Goal: Information Seeking & Learning: Learn about a topic

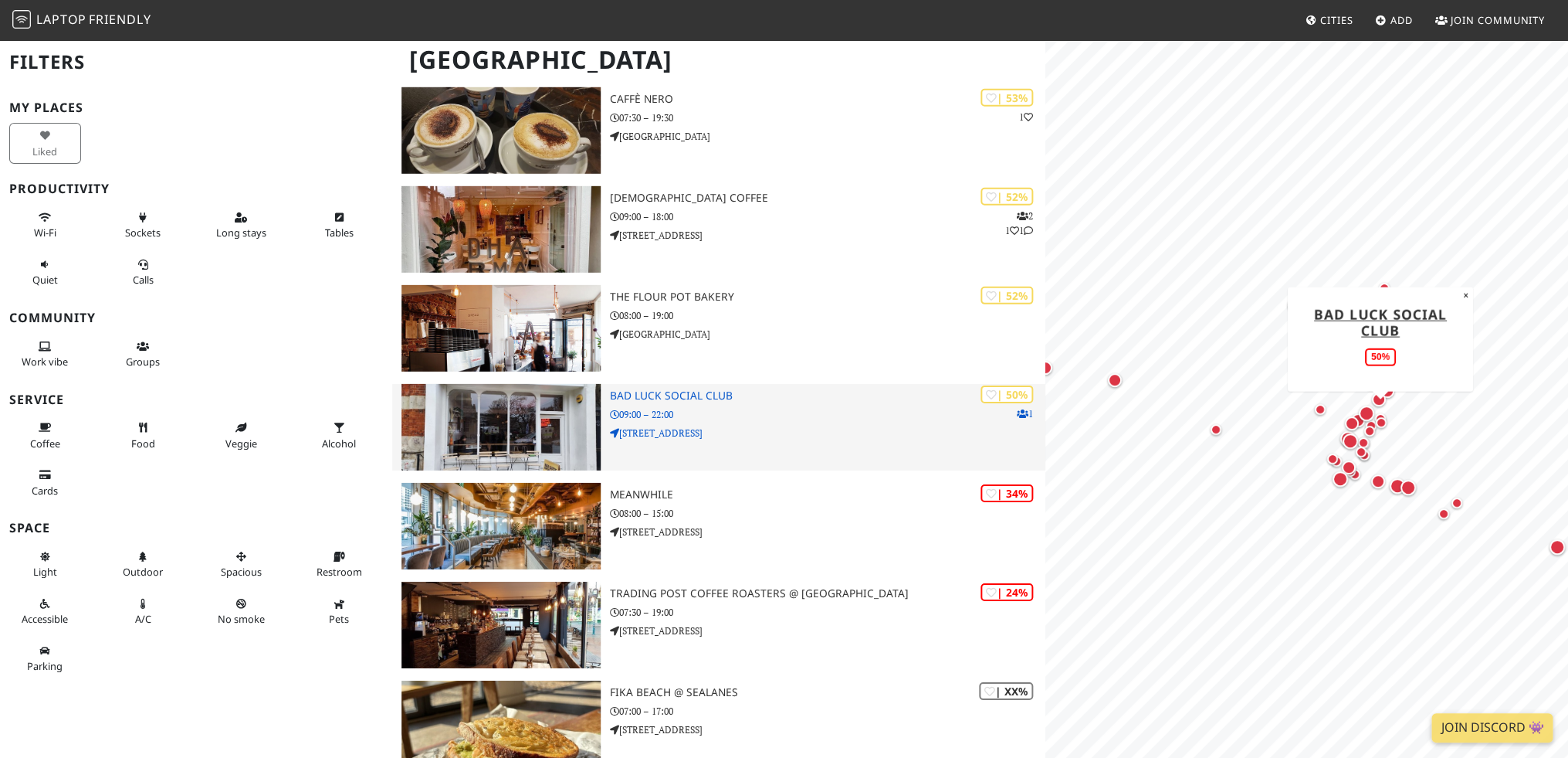
scroll to position [2115, 0]
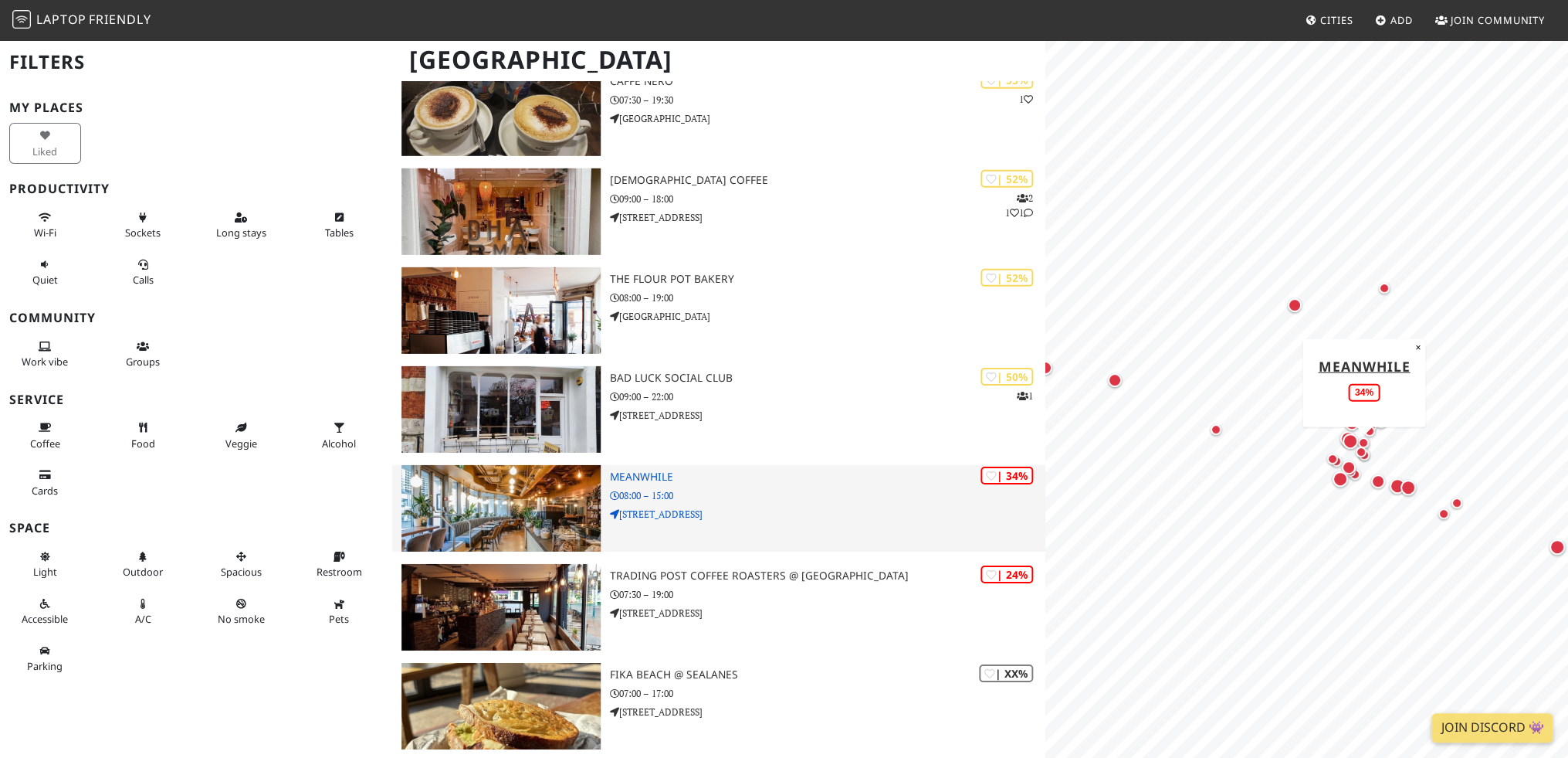
click at [543, 510] on img at bounding box center [500, 509] width 199 height 87
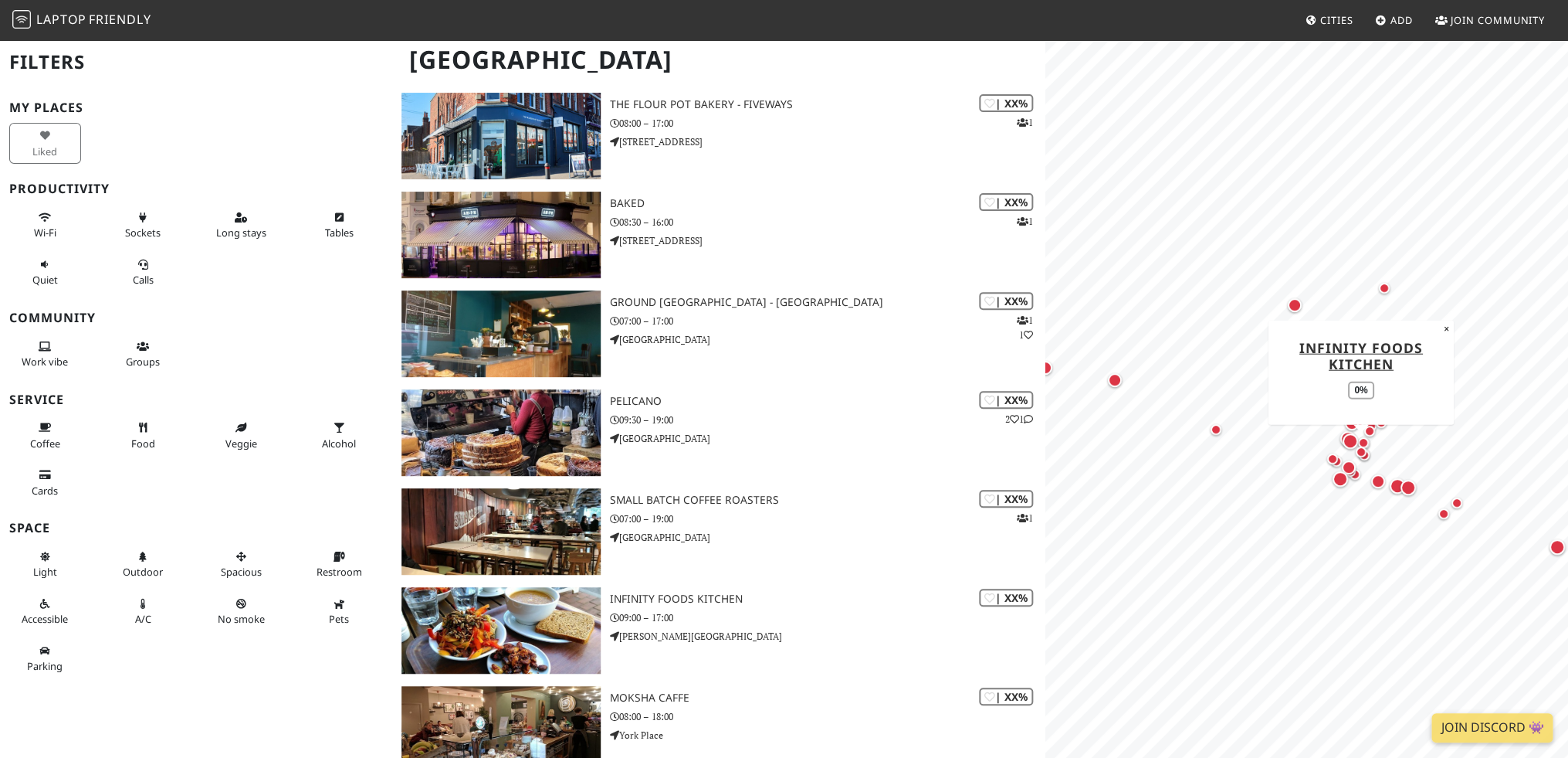
scroll to position [3108, 0]
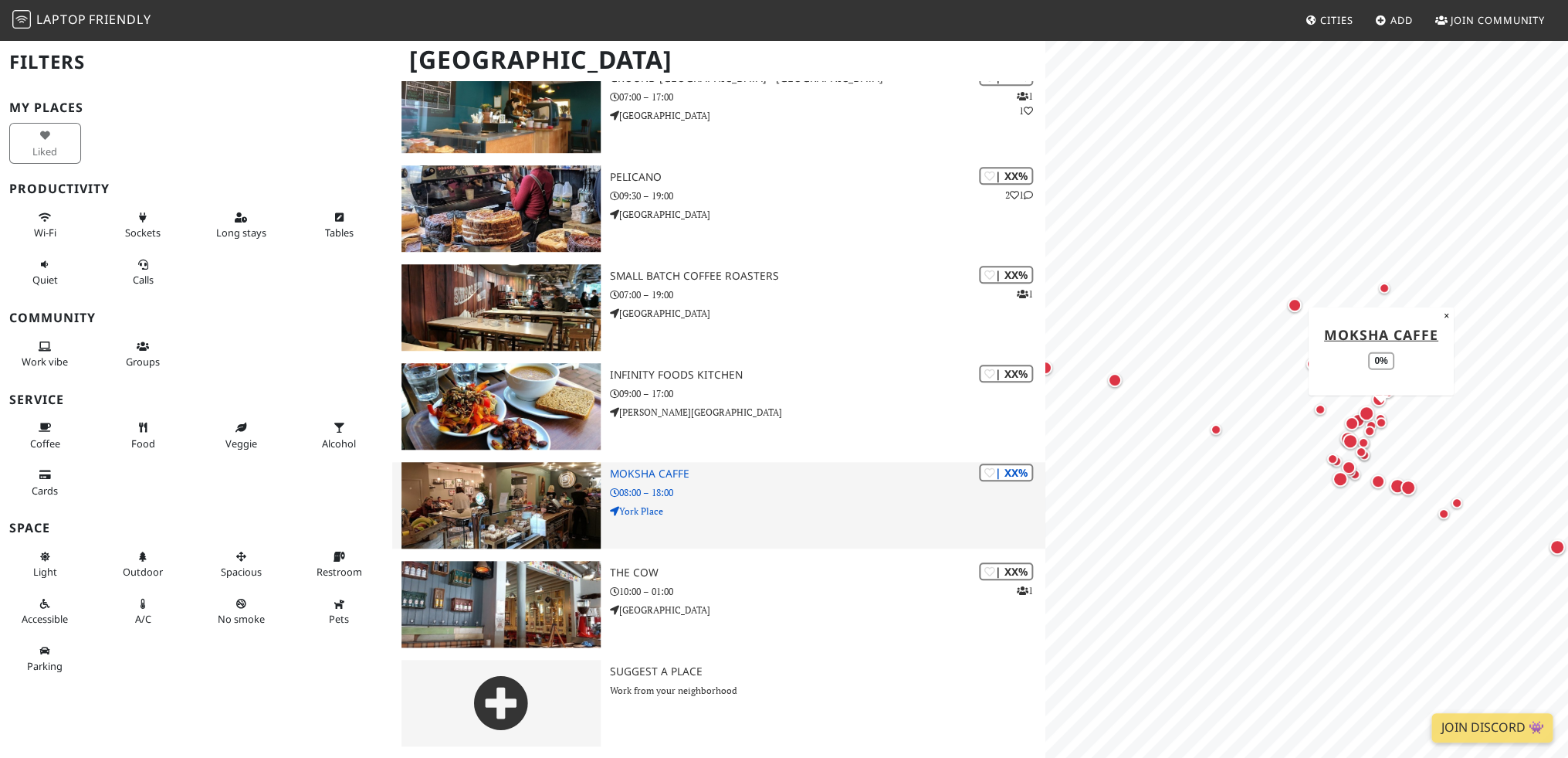
click at [525, 499] on img at bounding box center [500, 505] width 199 height 87
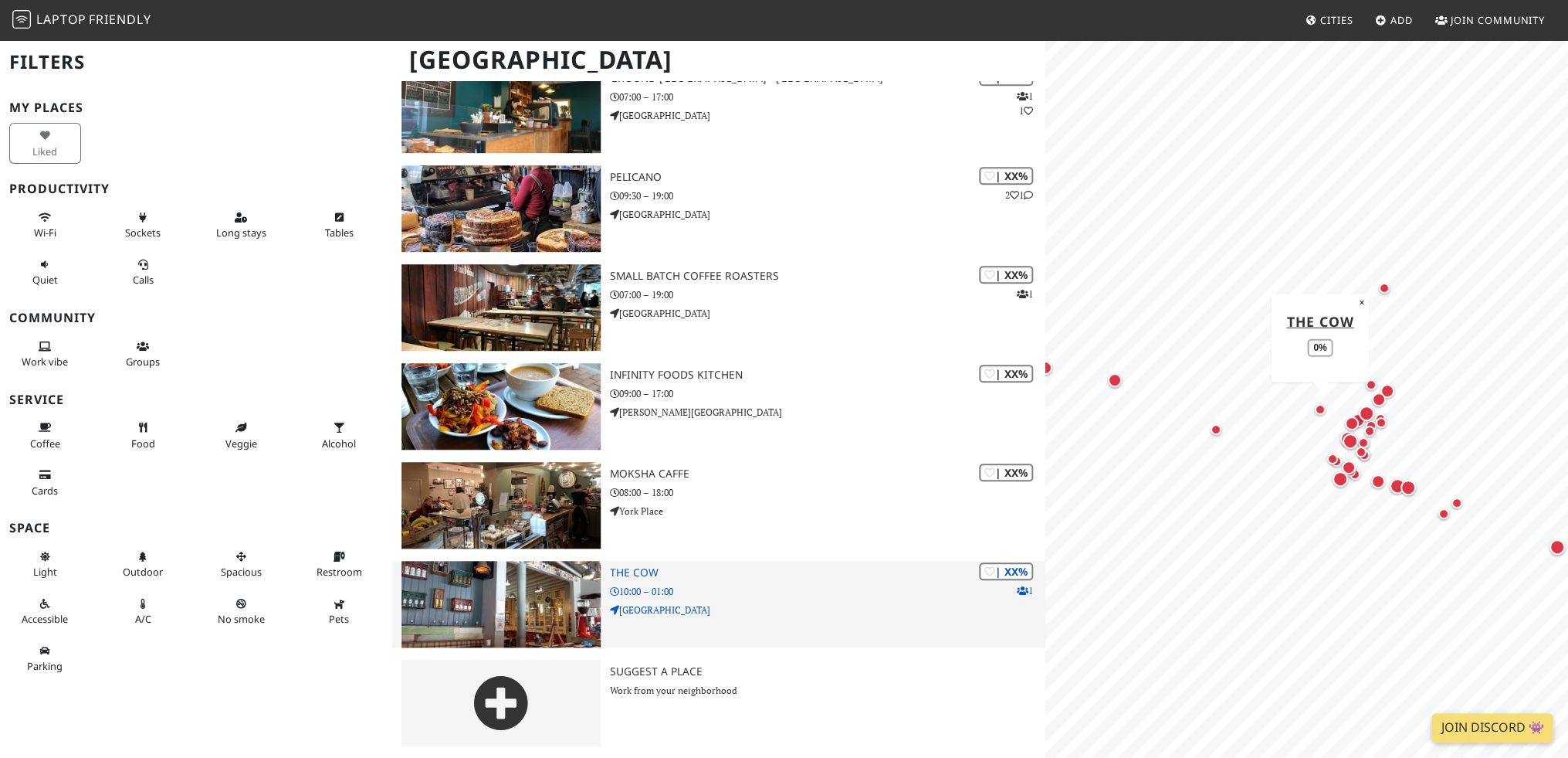
click at [512, 599] on img at bounding box center [500, 604] width 199 height 87
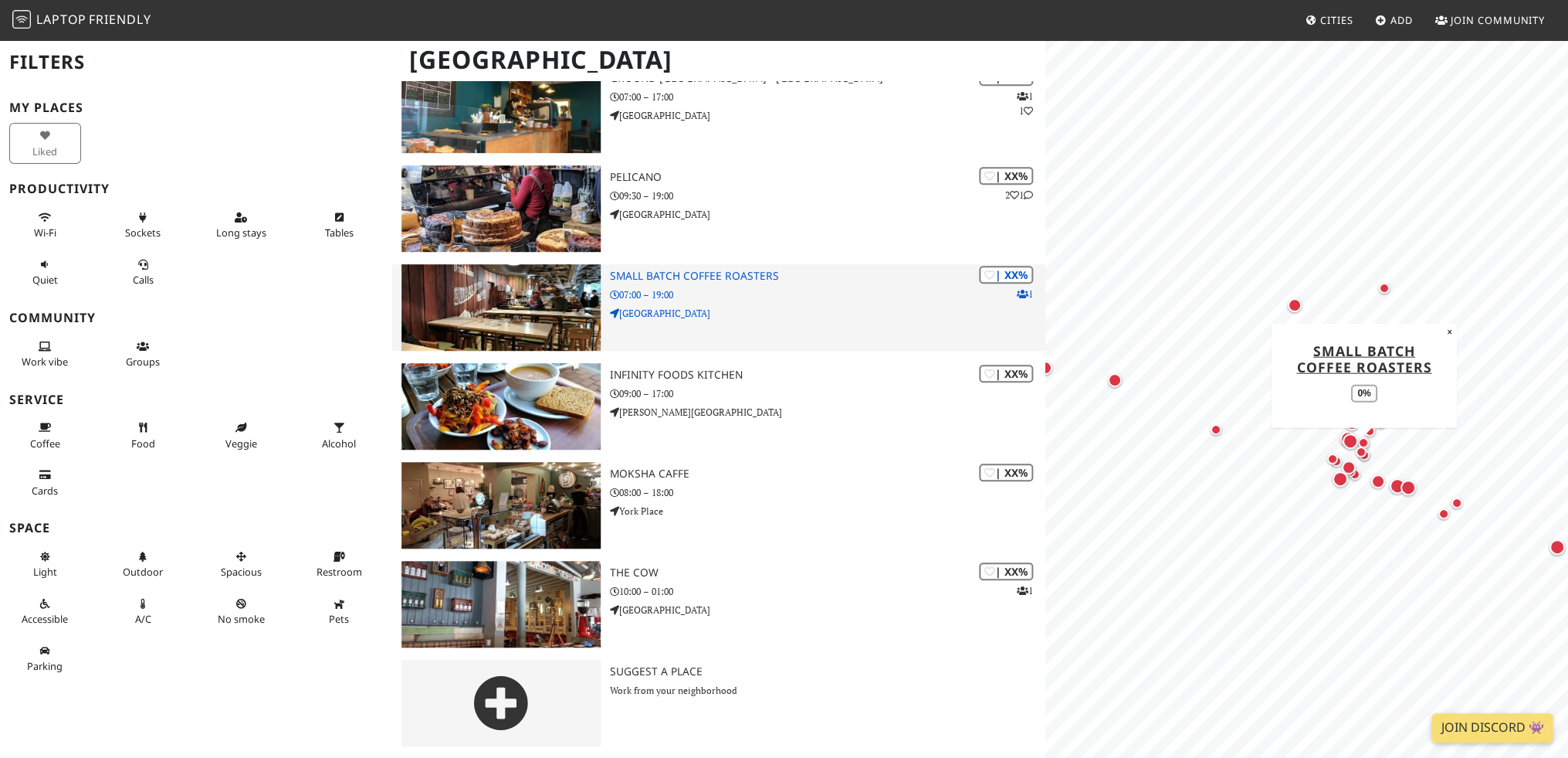
click at [535, 312] on img at bounding box center [500, 308] width 199 height 87
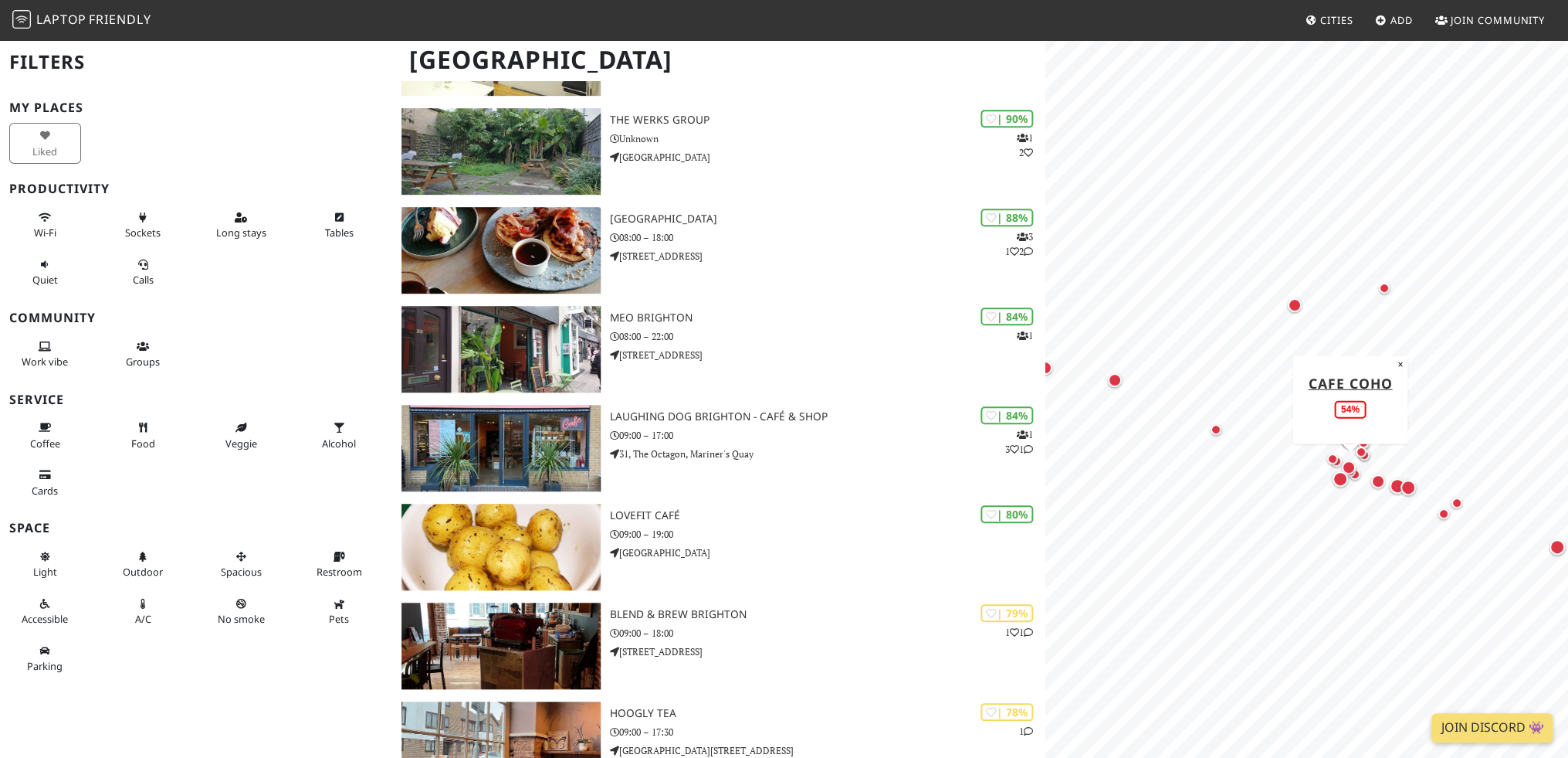
scroll to position [0, 0]
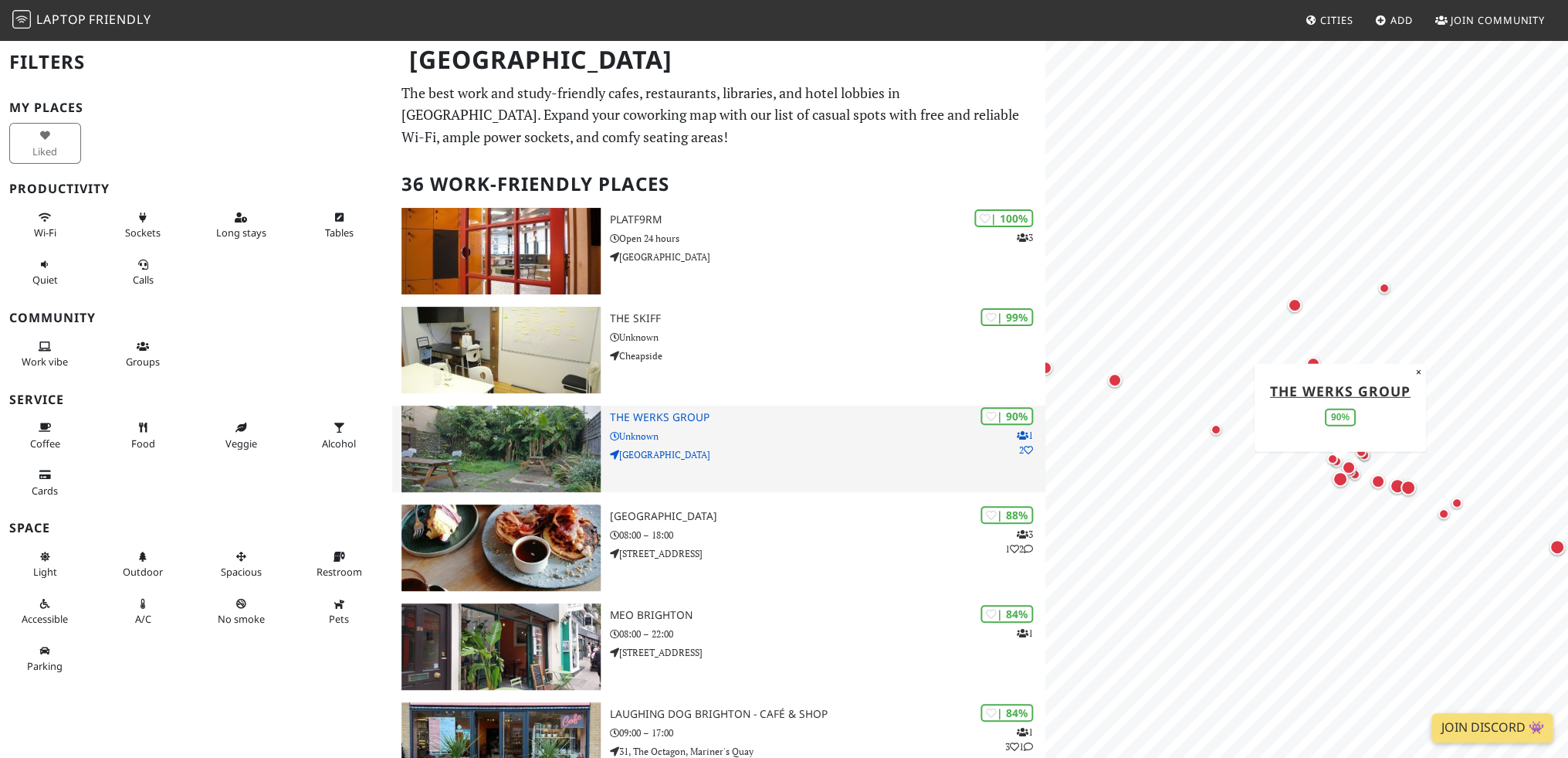
click at [521, 452] on img at bounding box center [500, 449] width 199 height 87
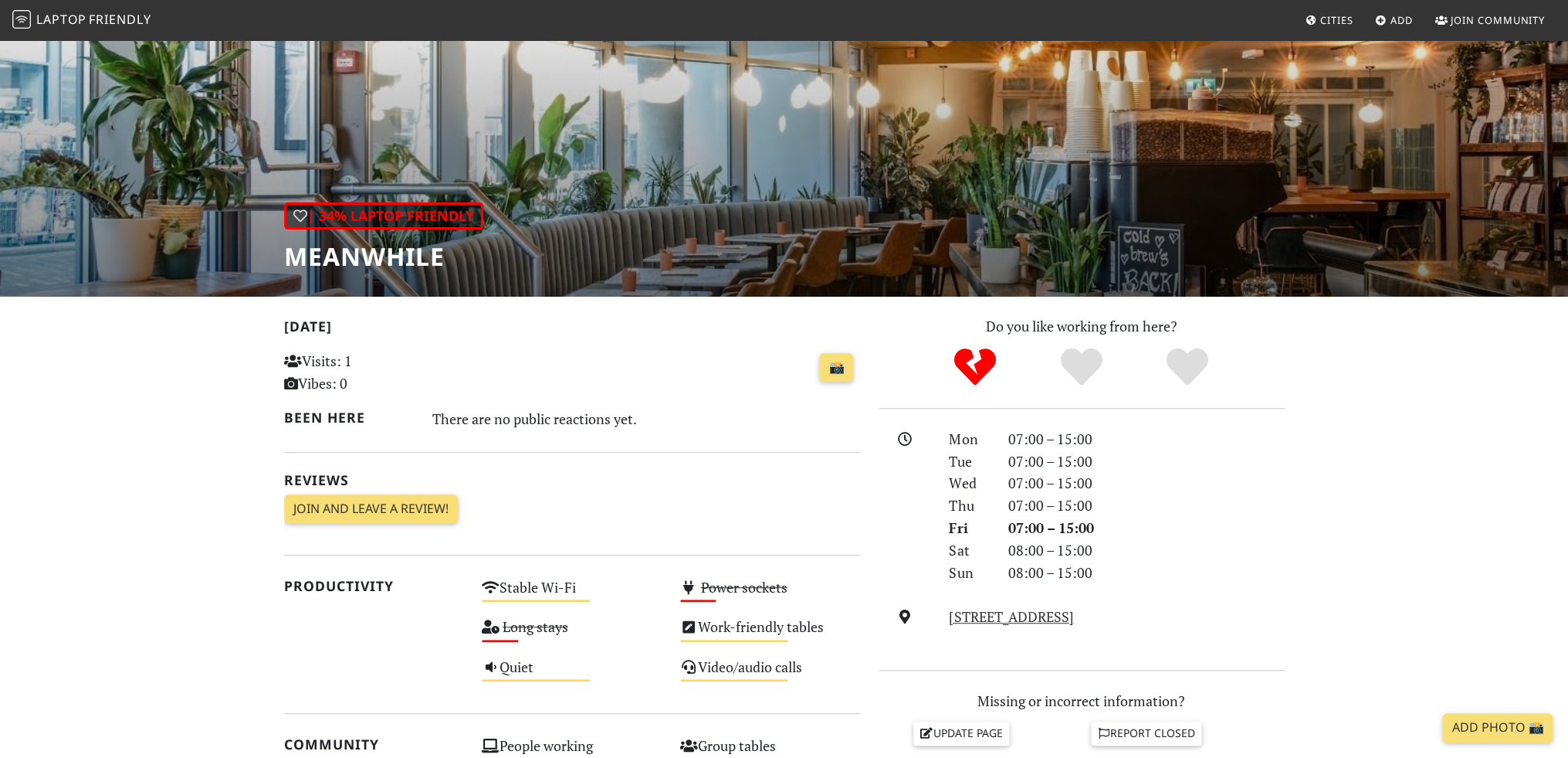
scroll to position [133, 0]
